Goal: Information Seeking & Learning: Learn about a topic

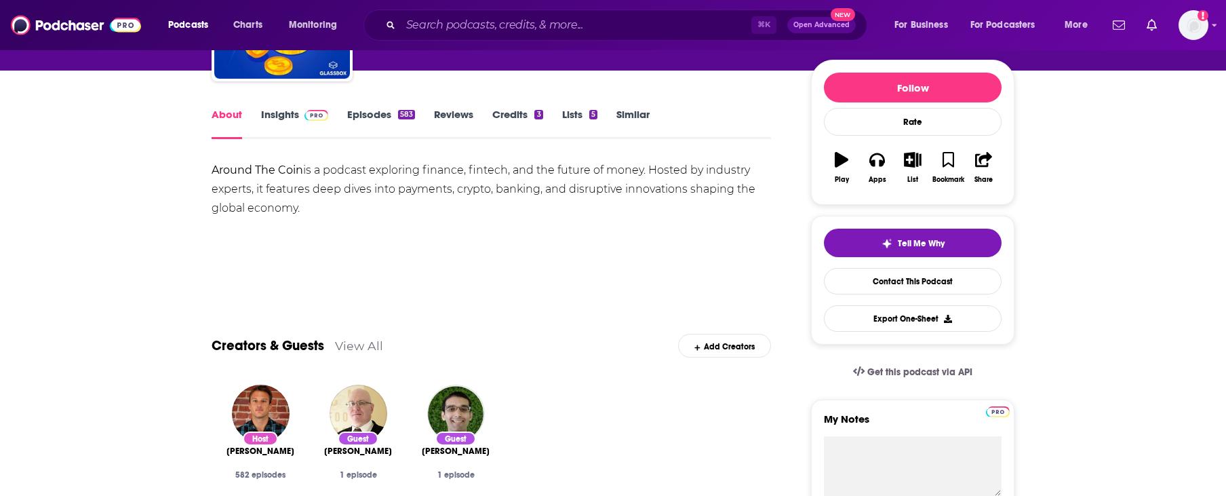
scroll to position [149, 0]
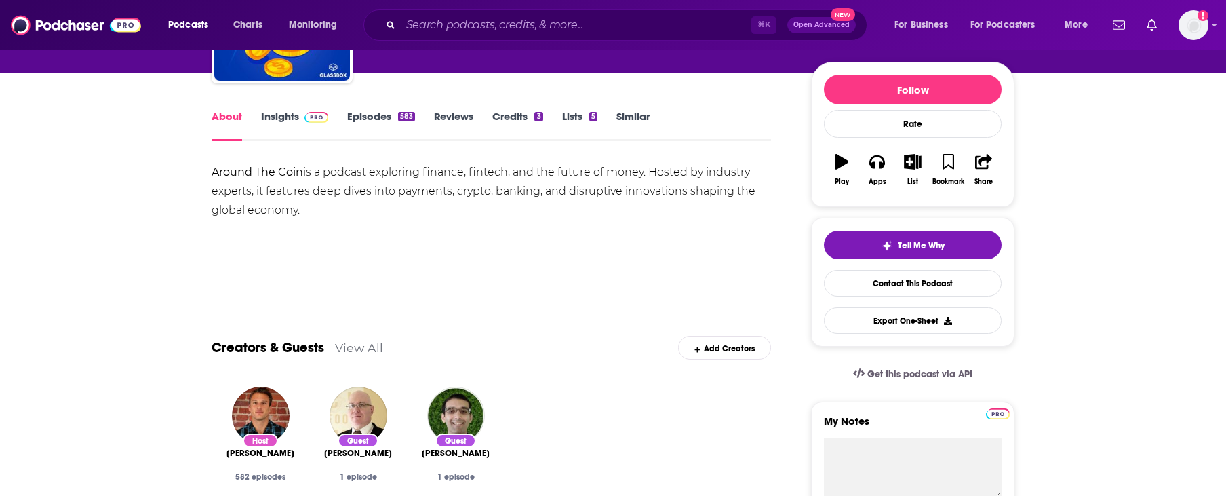
click at [385, 113] on link "Episodes 583" at bounding box center [381, 125] width 68 height 31
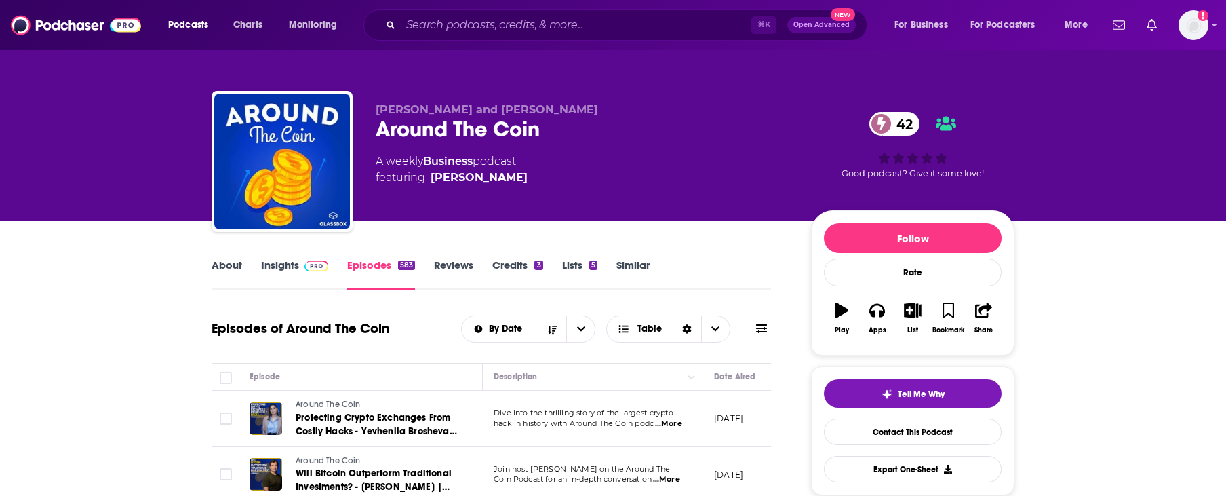
click at [407, 126] on div "Around The Coin 42" at bounding box center [583, 129] width 414 height 26
copy div "Around The Coin 42"
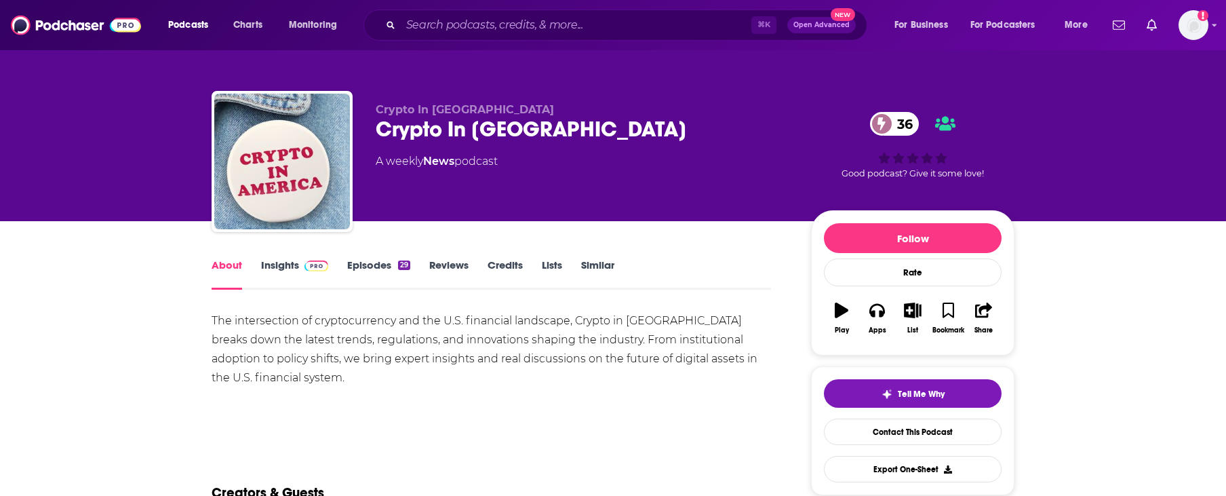
click at [355, 271] on link "Episodes 29" at bounding box center [378, 273] width 63 height 31
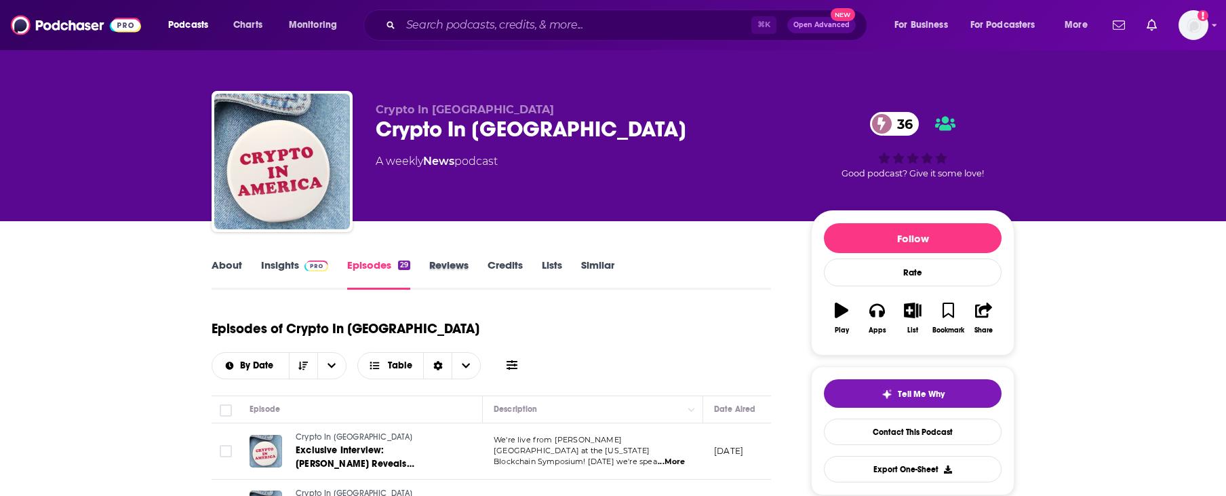
click at [477, 268] on div "Reviews" at bounding box center [458, 273] width 58 height 31
click at [507, 263] on link "Credits" at bounding box center [505, 273] width 35 height 31
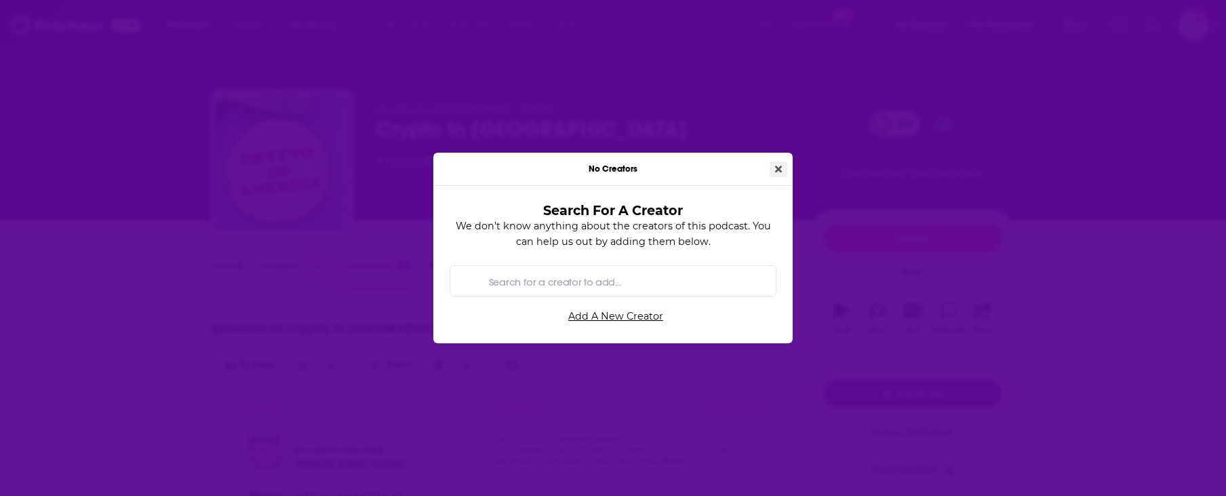
click at [770, 170] on button "Close" at bounding box center [779, 169] width 18 height 16
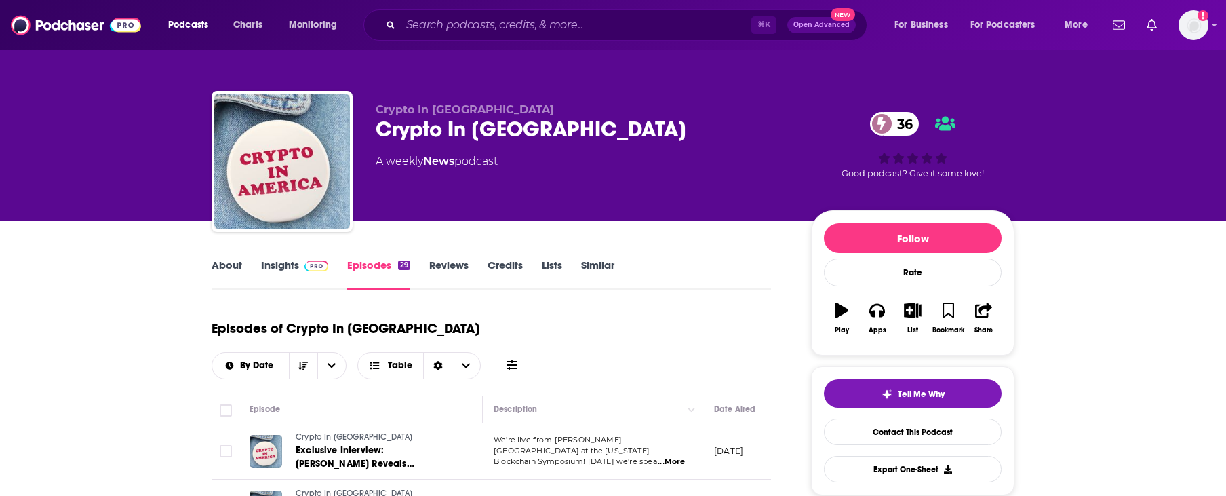
scroll to position [13, 0]
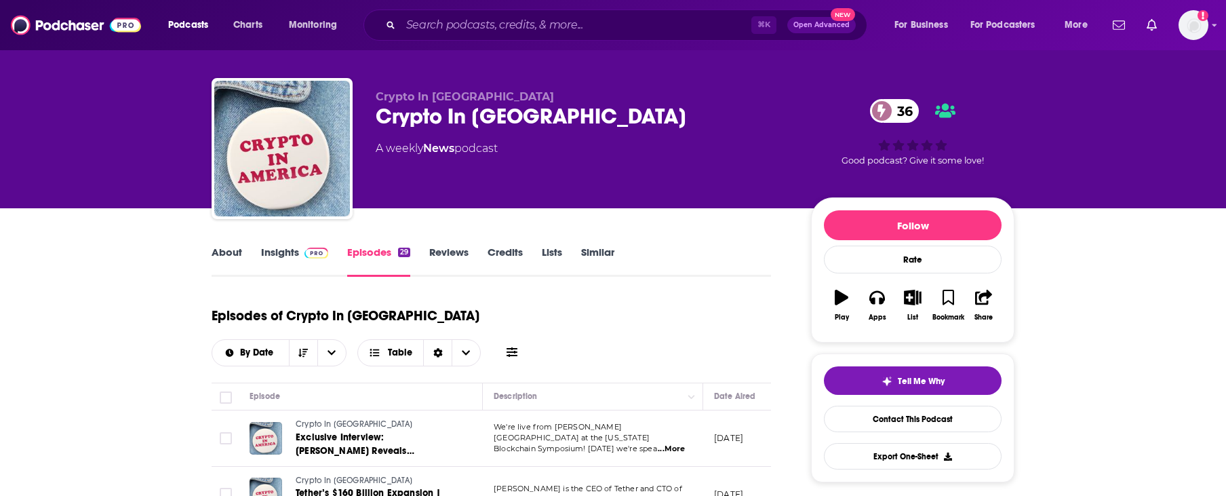
click at [279, 253] on link "Insights" at bounding box center [294, 260] width 67 height 31
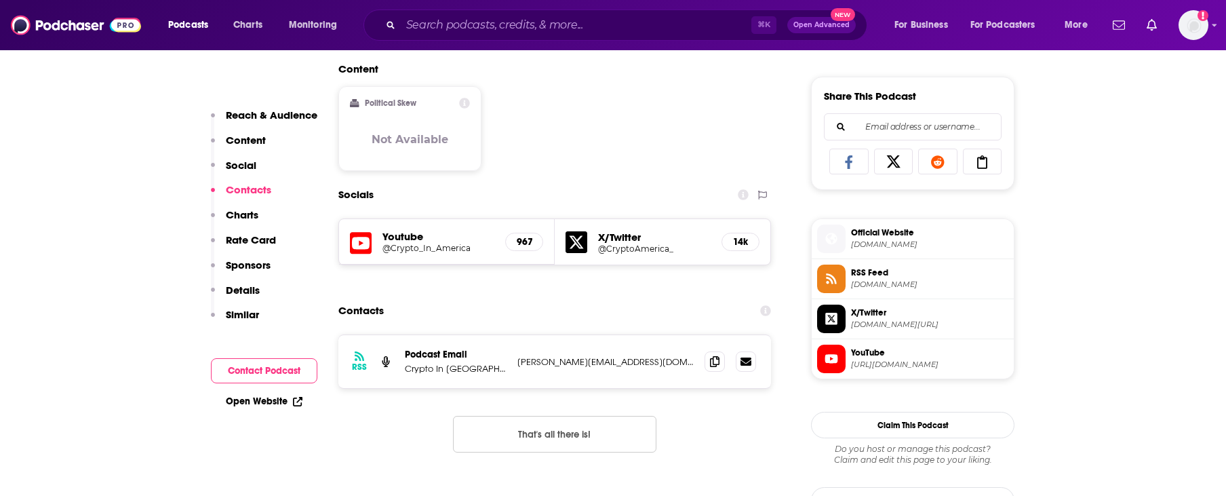
scroll to position [911, 0]
